Goal: Check status: Check status

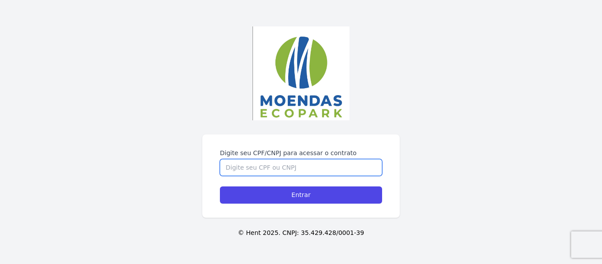
click at [324, 164] on input "Digite seu CPF/CNPJ para acessar o contrato" at bounding box center [301, 167] width 162 height 17
type input "04894689502"
click at [220, 186] on input "Entrar" at bounding box center [301, 194] width 162 height 17
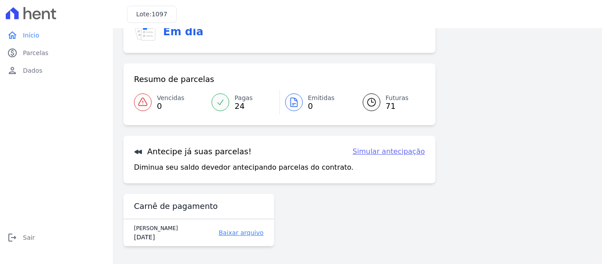
scroll to position [46, 0]
click at [239, 105] on span "24" at bounding box center [243, 106] width 18 height 7
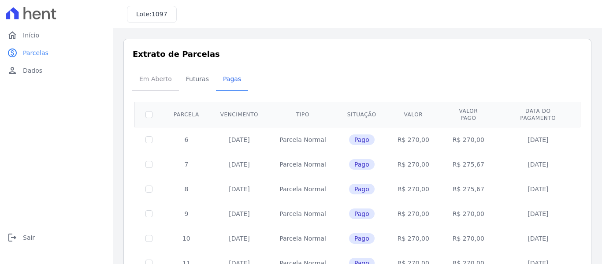
click at [161, 78] on span "Em Aberto" at bounding box center [155, 79] width 43 height 18
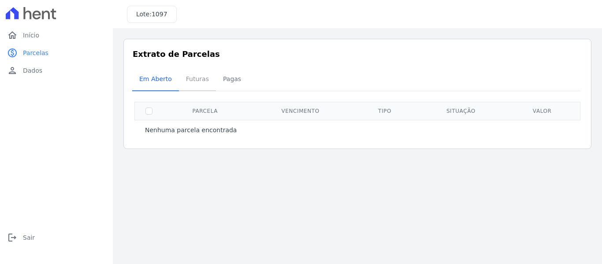
click at [197, 81] on span "Futuras" at bounding box center [197, 79] width 33 height 18
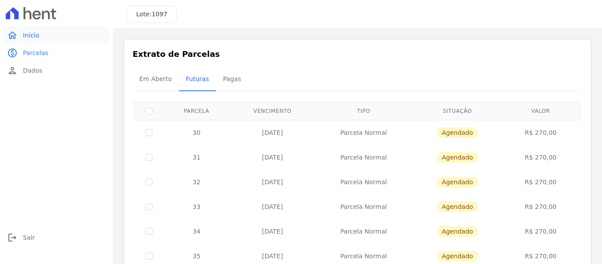
click at [34, 35] on span "Início" at bounding box center [31, 35] width 16 height 9
